Goal: Check status: Check status

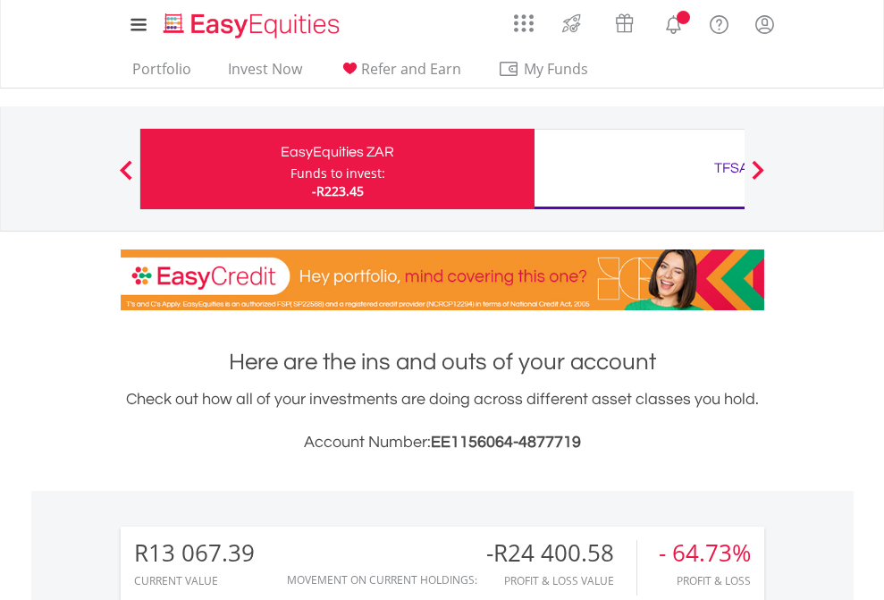
scroll to position [172, 281]
click at [291, 169] on div "Funds to invest:" at bounding box center [338, 174] width 95 height 18
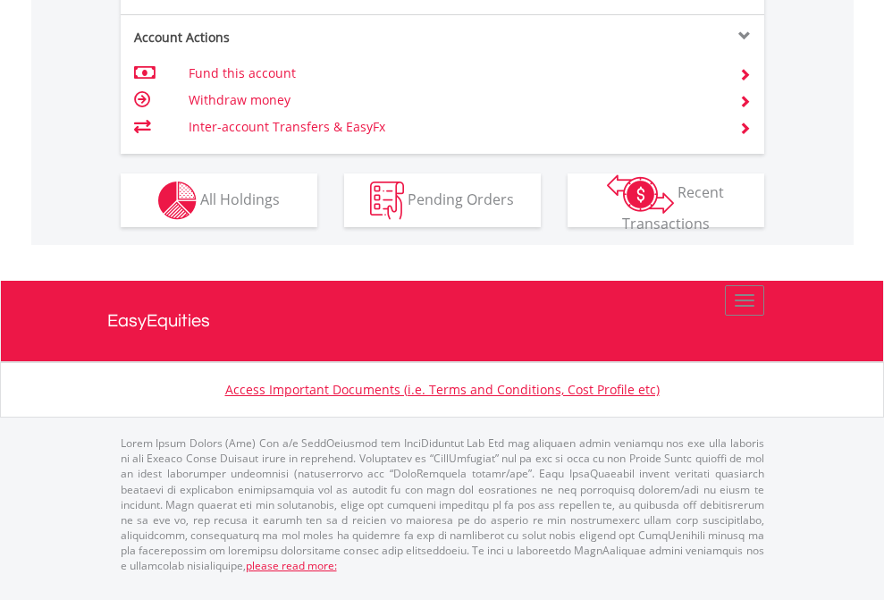
scroll to position [1678, 0]
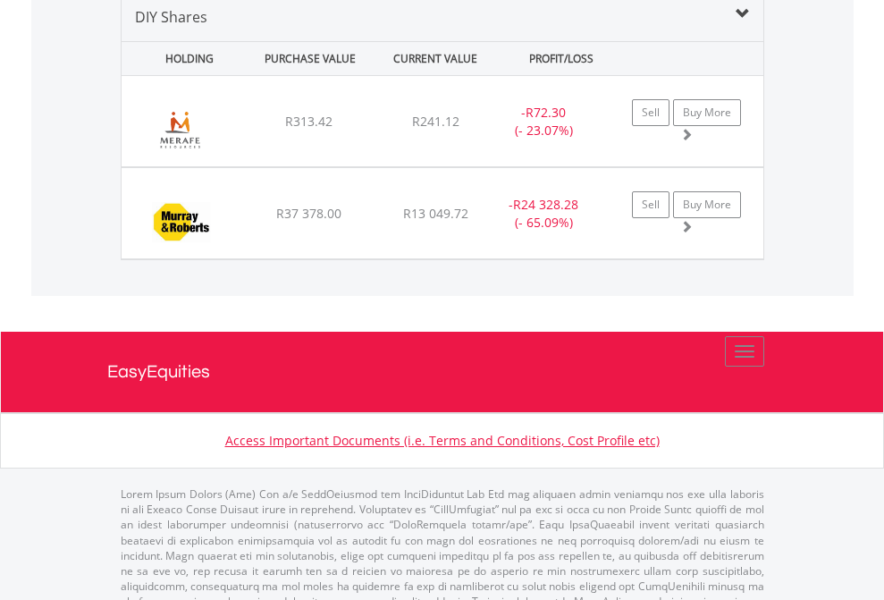
scroll to position [1728, 0]
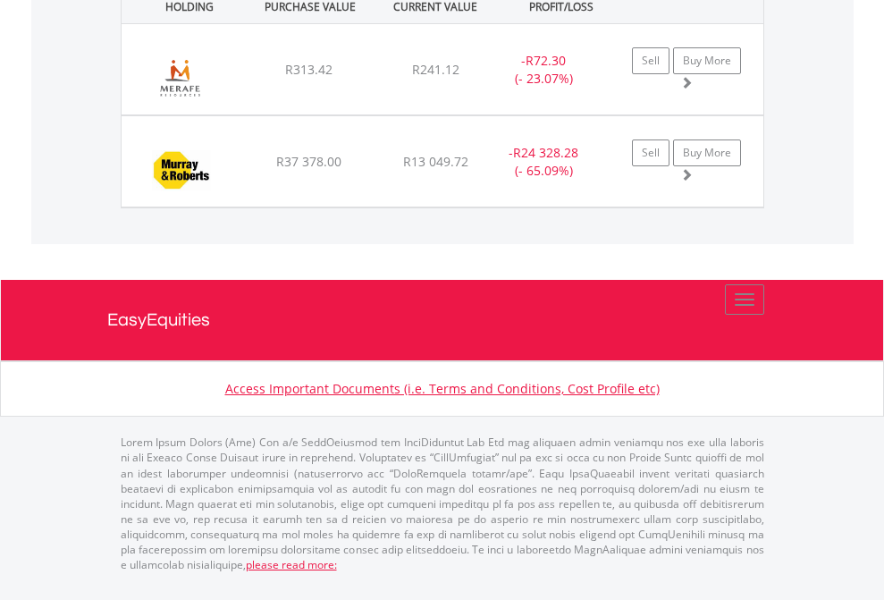
scroll to position [129, 0]
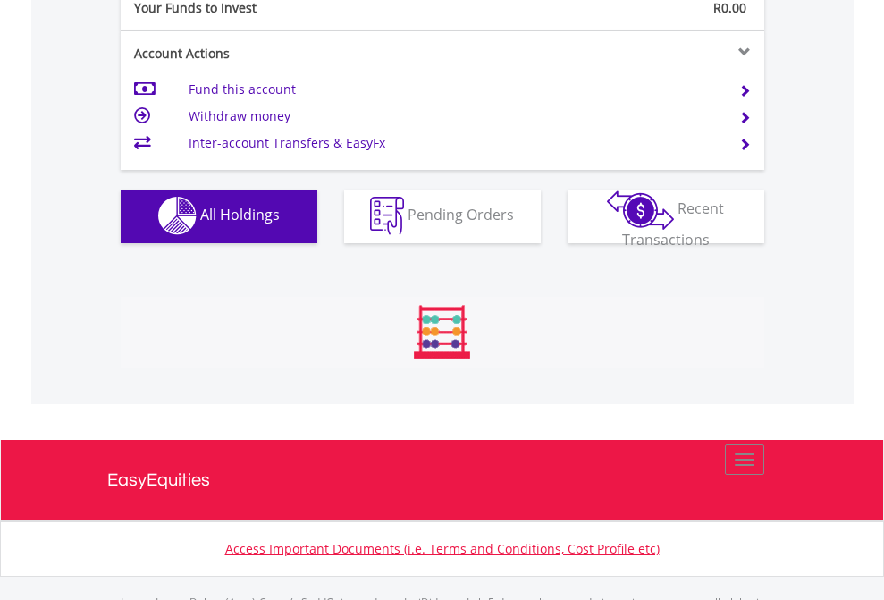
scroll to position [1770, 0]
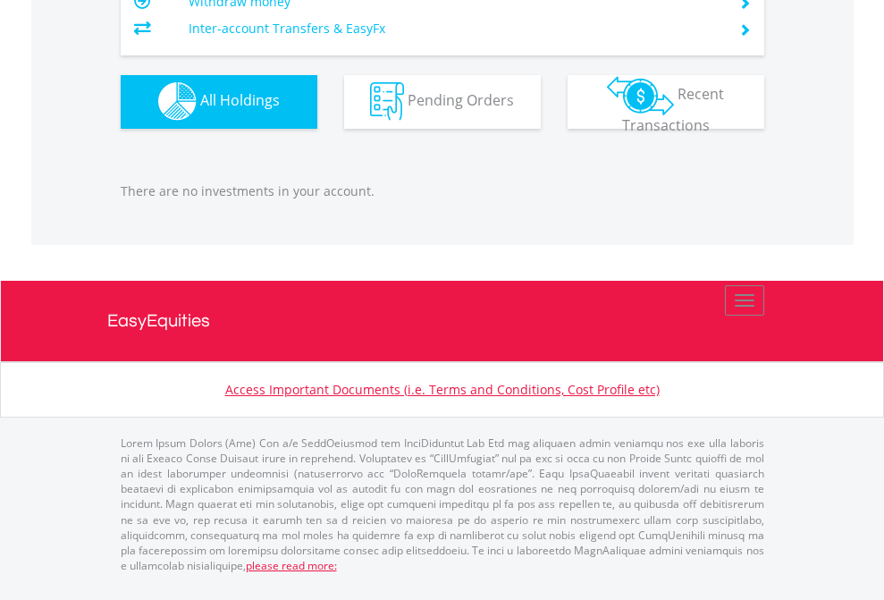
scroll to position [172, 281]
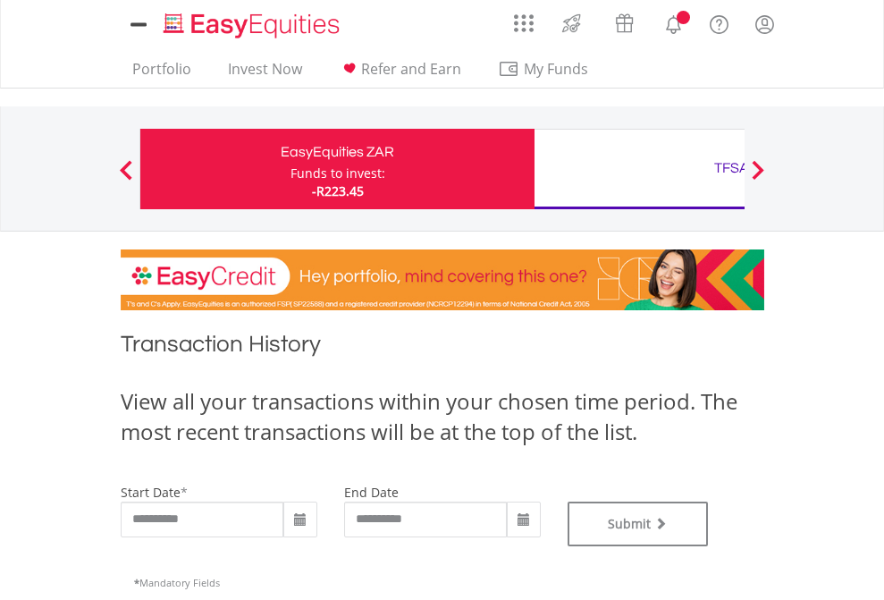
type input "**********"
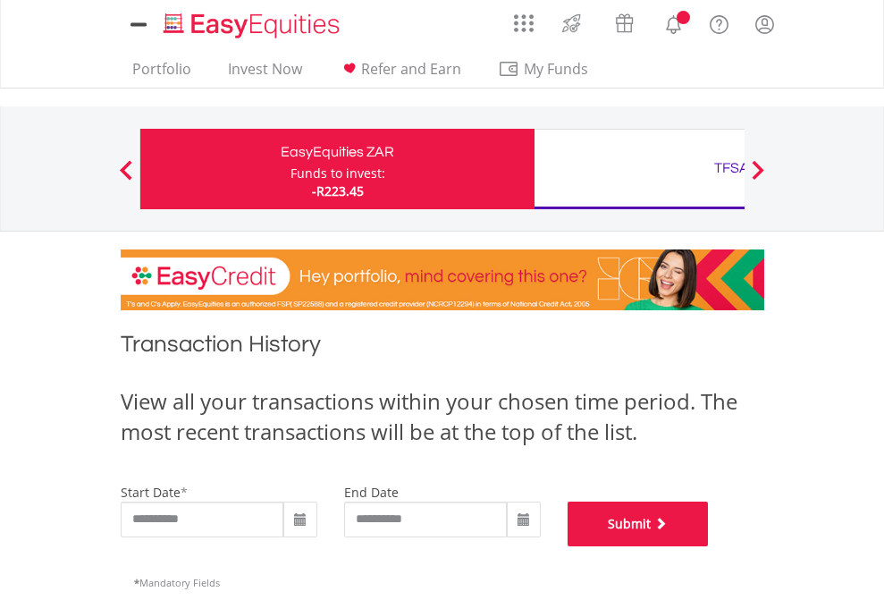
click at [709, 546] on button "Submit" at bounding box center [638, 524] width 141 height 45
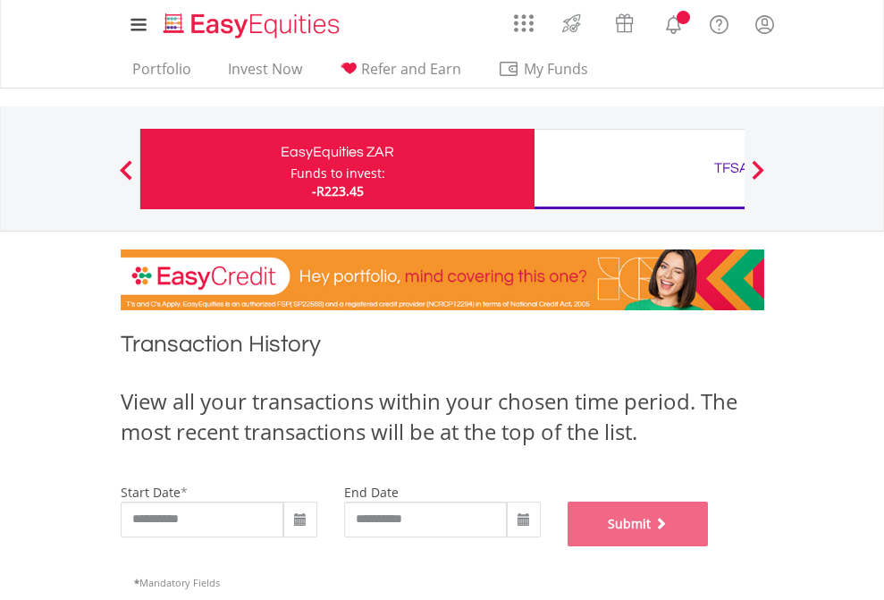
scroll to position [725, 0]
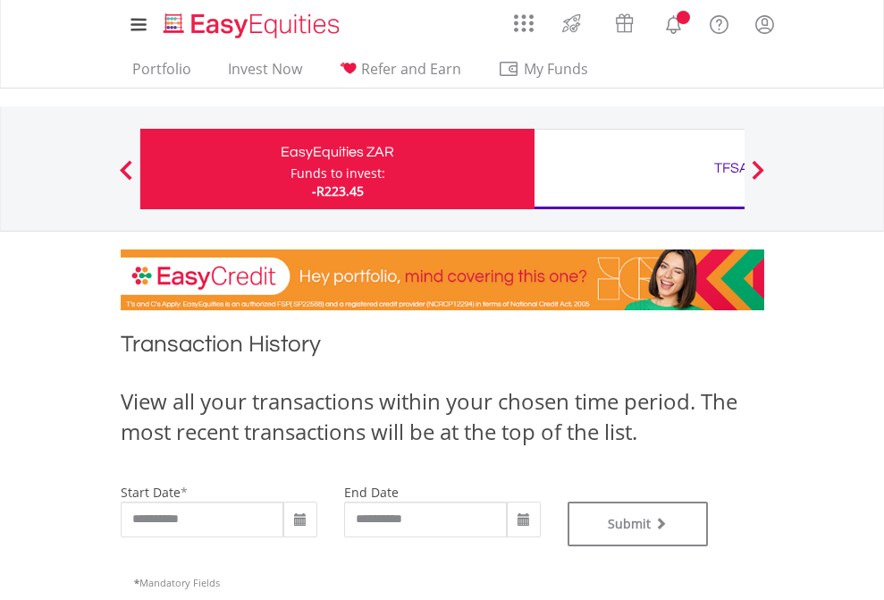
click at [639, 169] on div "TFSA" at bounding box center [731, 168] width 373 height 25
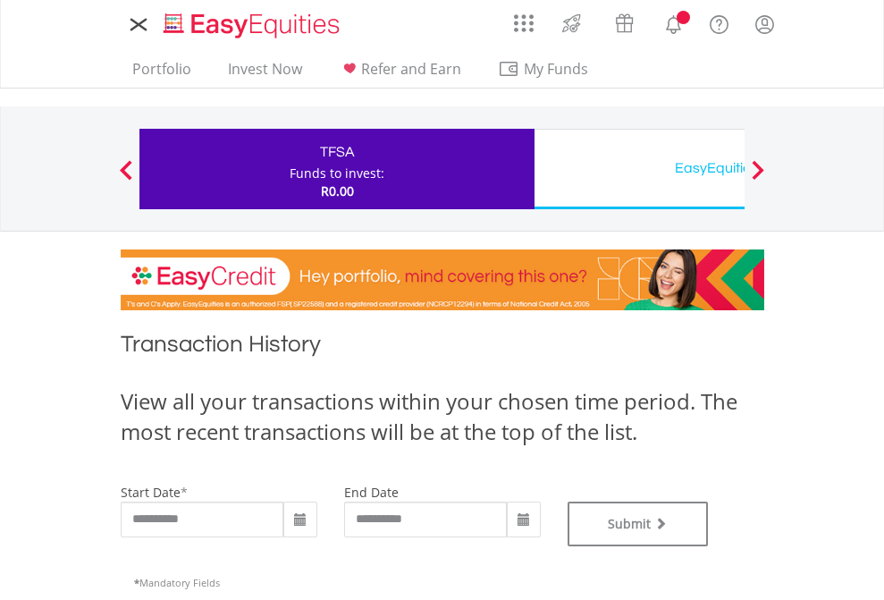
type input "**********"
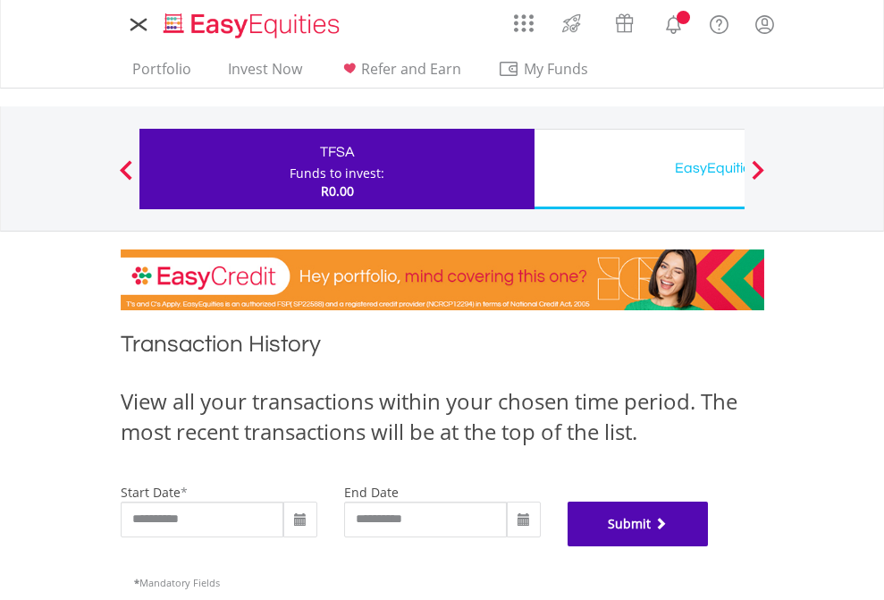
click at [709, 546] on button "Submit" at bounding box center [638, 524] width 141 height 45
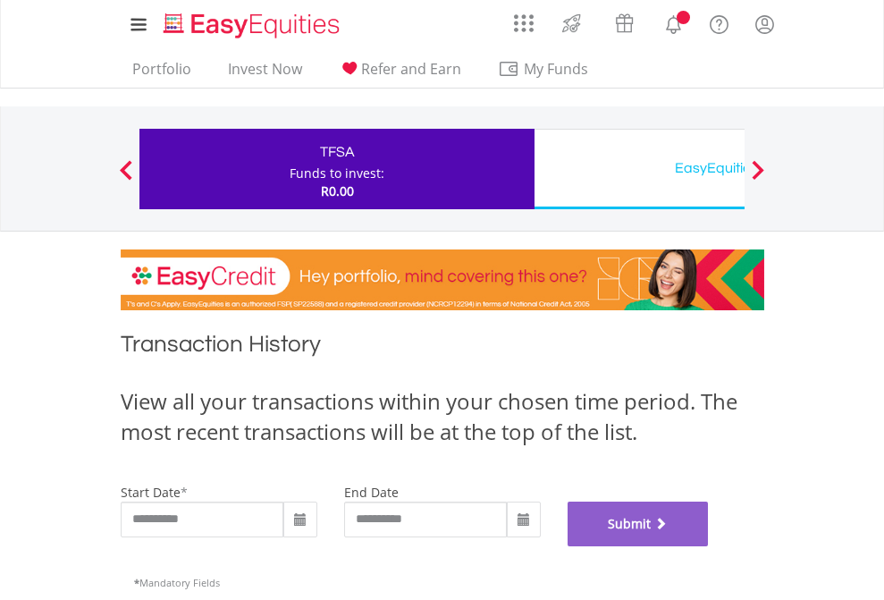
scroll to position [725, 0]
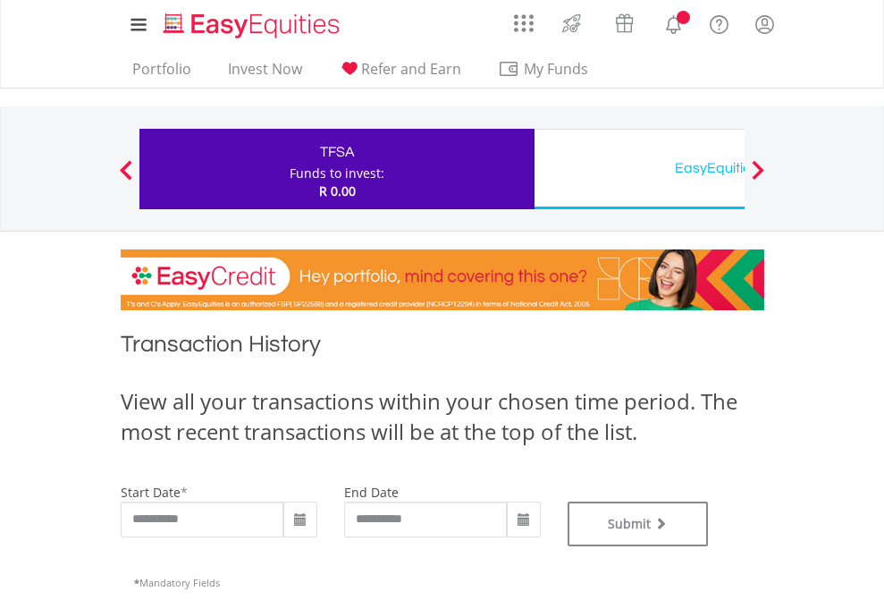
click at [639, 169] on div "EasyEquities USD" at bounding box center [731, 168] width 373 height 25
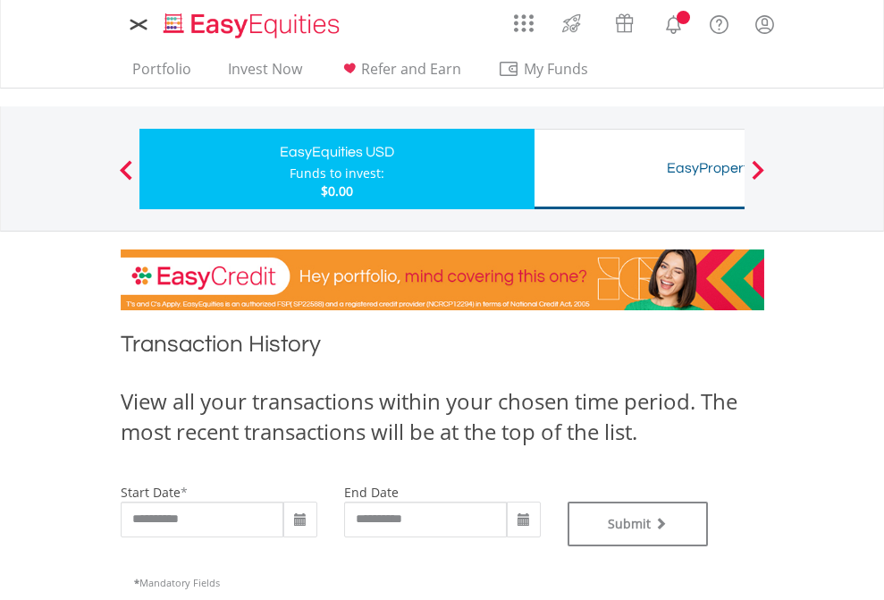
type input "**********"
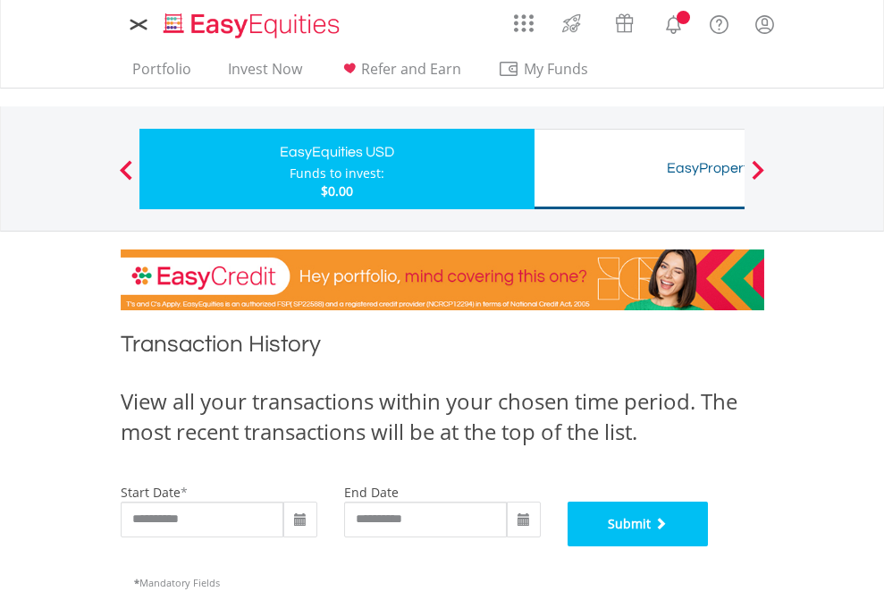
click at [709, 546] on button "Submit" at bounding box center [638, 524] width 141 height 45
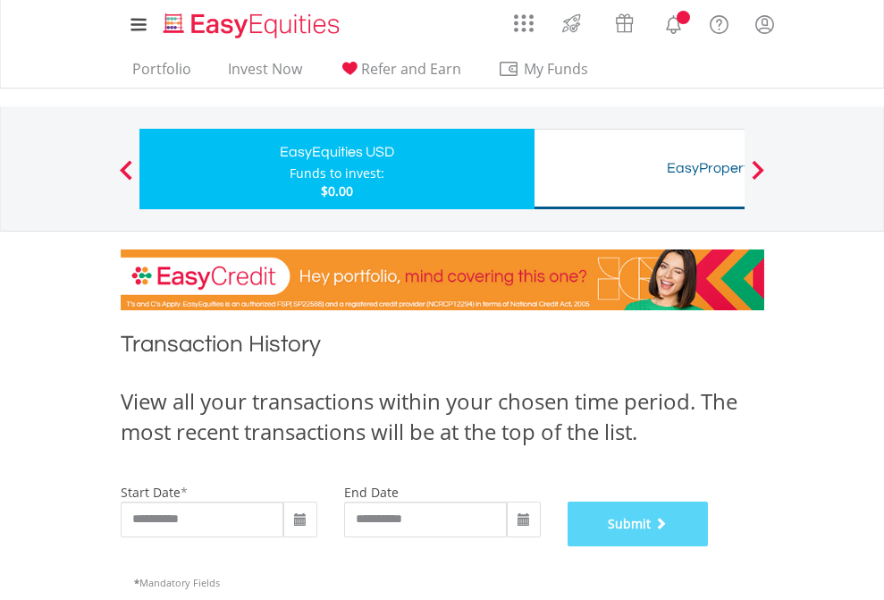
scroll to position [725, 0]
